Goal: Find specific page/section: Find specific page/section

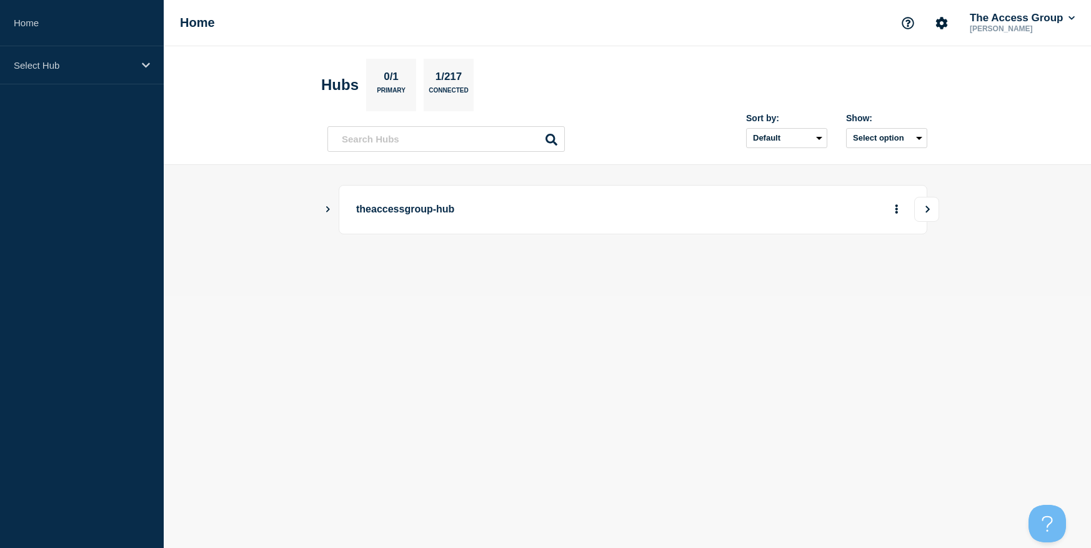
click at [926, 210] on icon "View" at bounding box center [927, 208] width 8 height 7
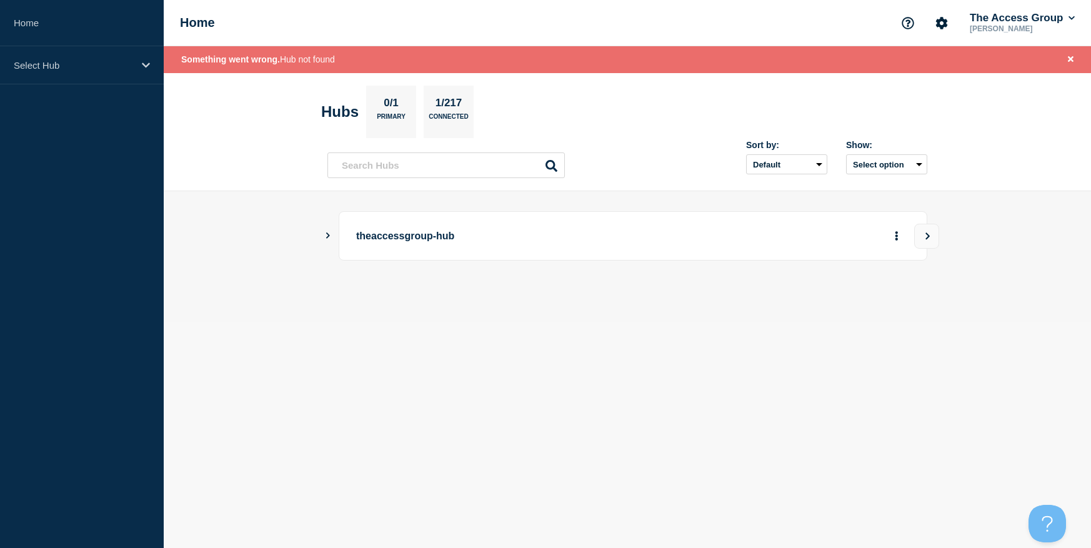
click at [324, 237] on icon "Show Connected Hubs" at bounding box center [328, 235] width 8 height 6
click at [860, 301] on button "See overview" at bounding box center [852, 298] width 66 height 25
